Goal: Task Accomplishment & Management: Use online tool/utility

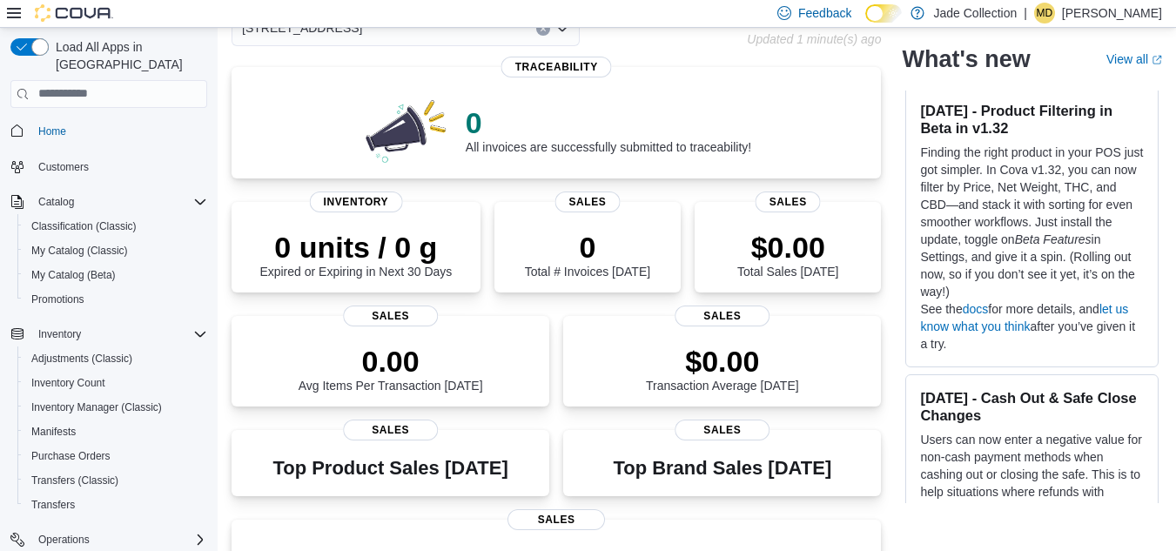
scroll to position [24, 0]
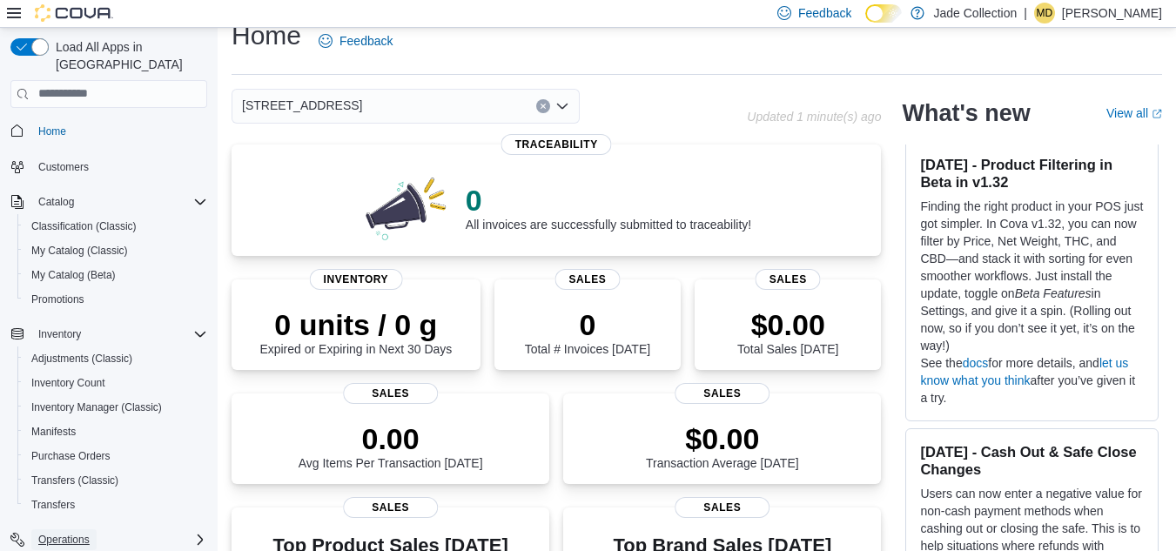
click at [67, 533] on span "Operations" at bounding box center [63, 540] width 51 height 14
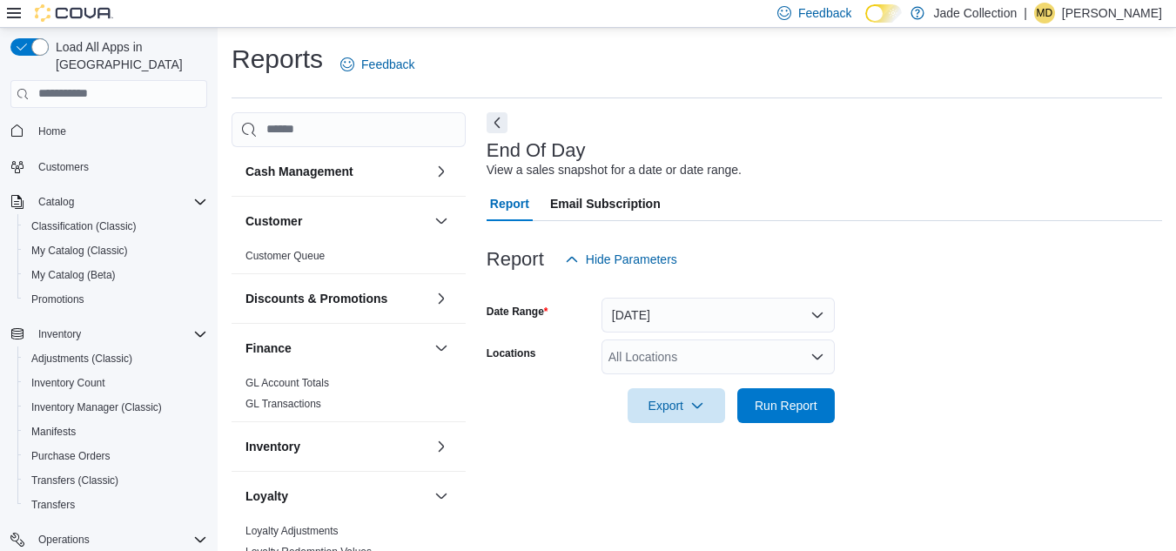
scroll to position [23, 0]
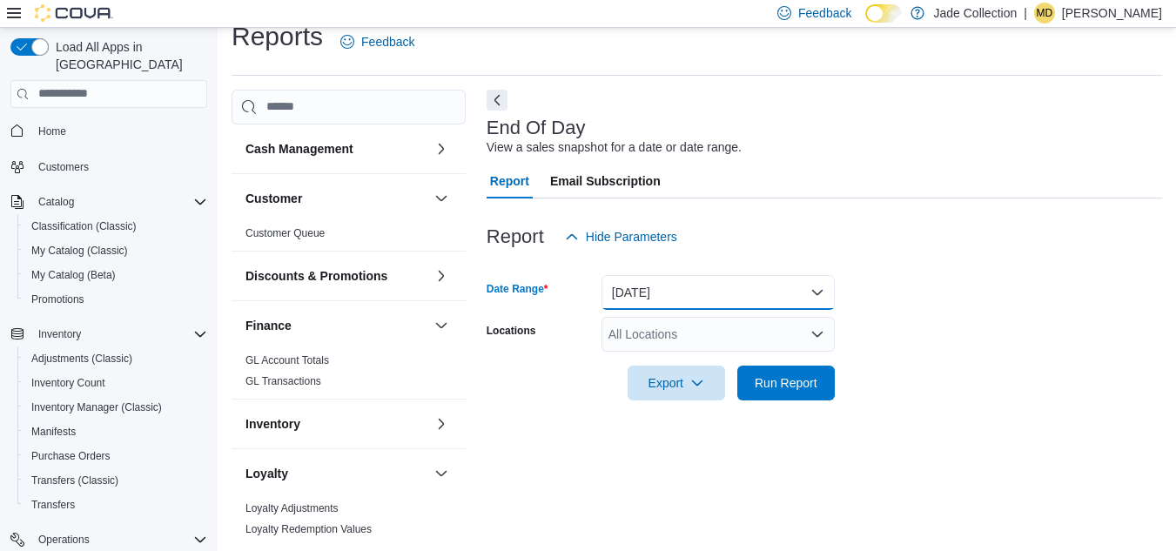
click at [816, 296] on button "Today" at bounding box center [717, 292] width 233 height 35
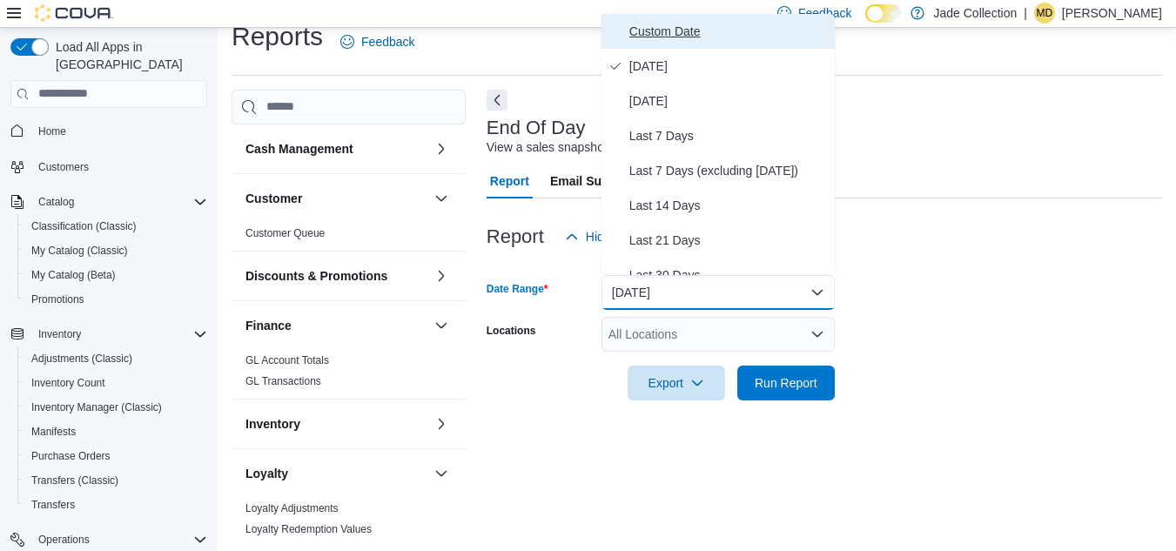
click at [673, 35] on span "Custom Date" at bounding box center [728, 31] width 198 height 21
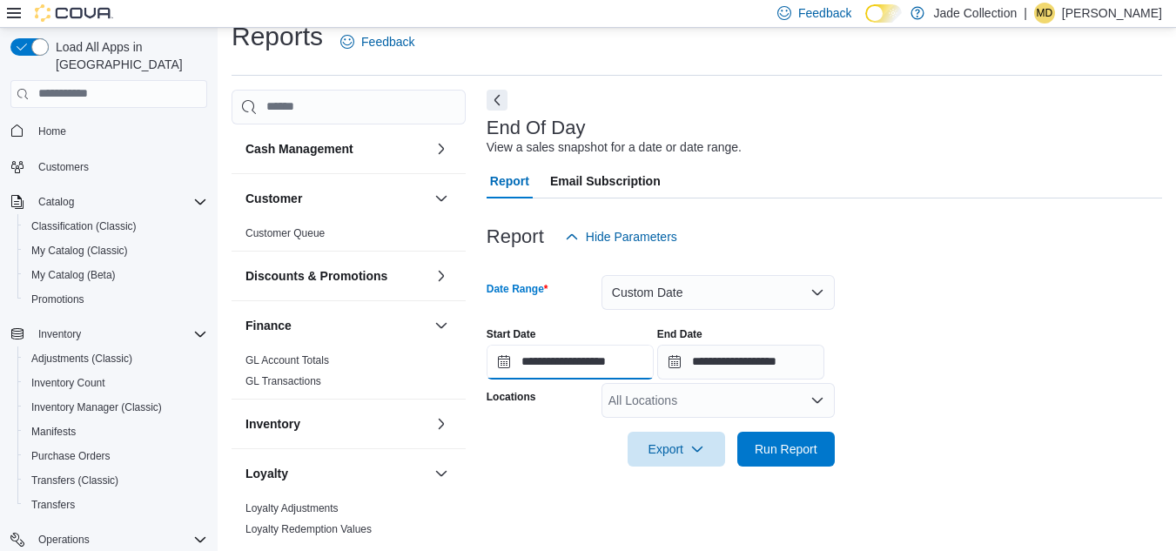
click at [506, 367] on input "**********" at bounding box center [570, 362] width 167 height 35
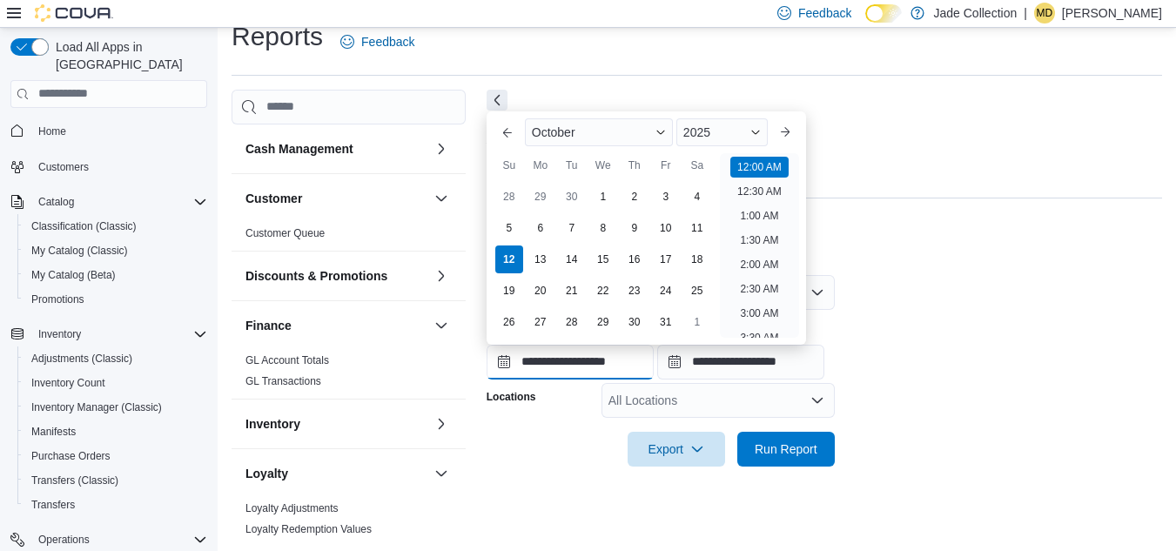
scroll to position [54, 0]
click at [604, 193] on div "1" at bounding box center [603, 196] width 30 height 30
type input "**********"
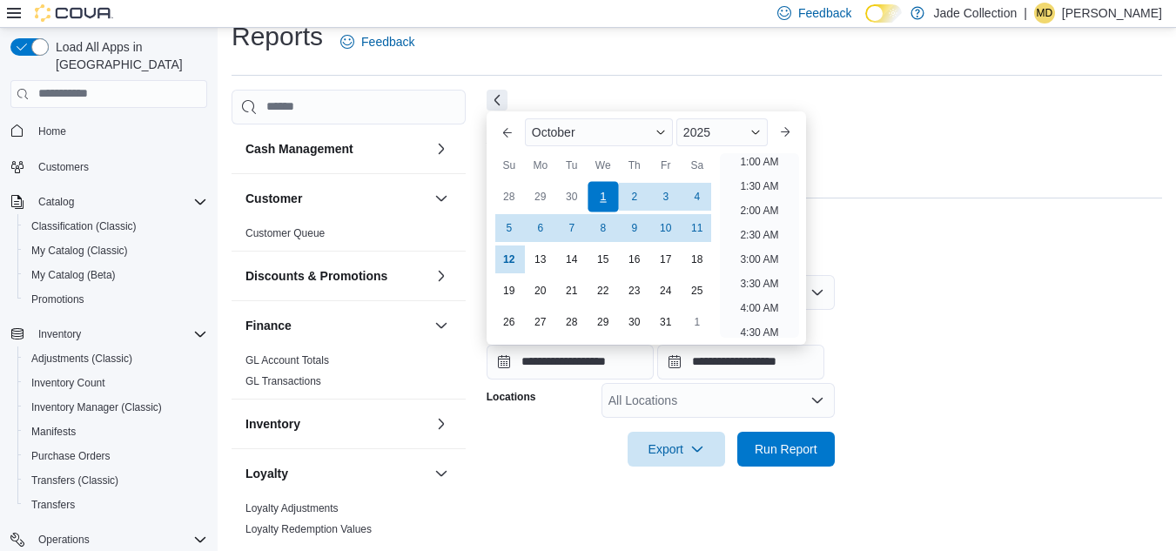
scroll to position [3, 0]
click at [789, 442] on span "Run Report" at bounding box center [786, 448] width 63 height 17
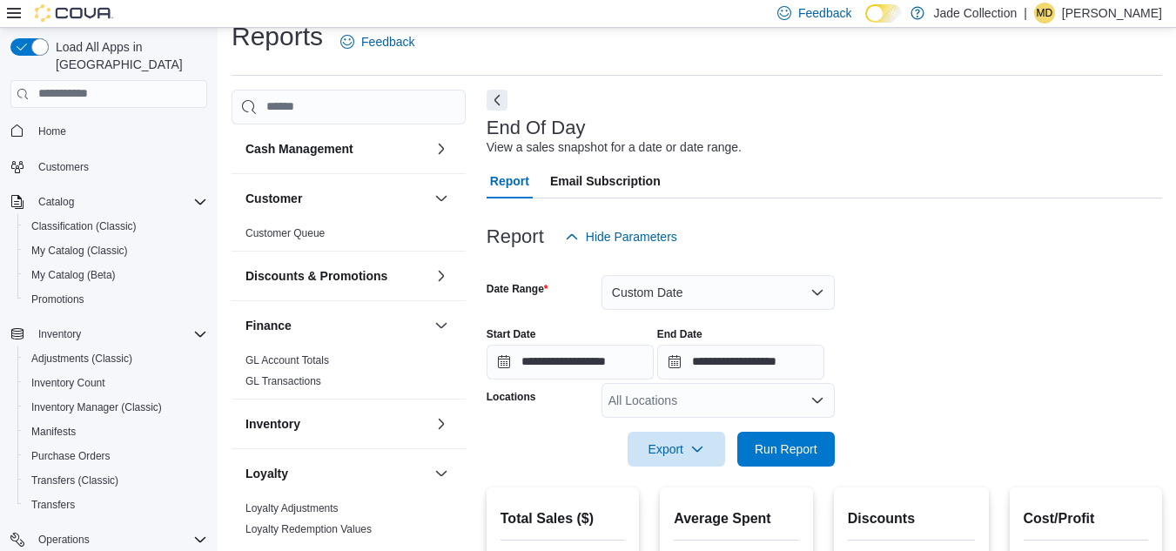
scroll to position [504, 0]
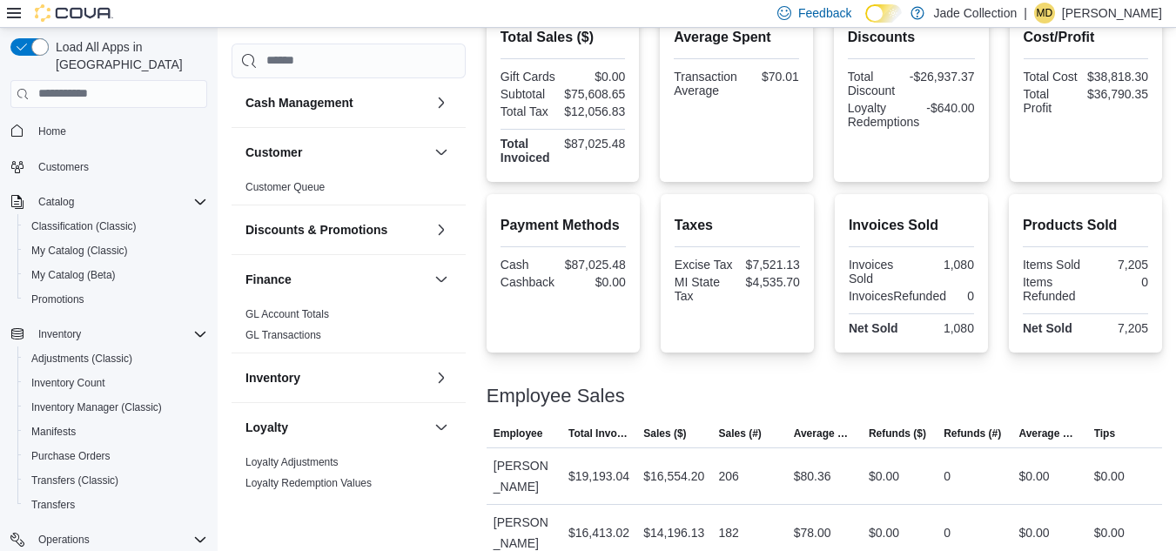
click at [939, 409] on div at bounding box center [824, 414] width 675 height 14
